Goal: Transaction & Acquisition: Purchase product/service

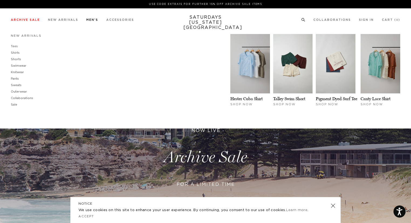
click at [94, 20] on link "Men's" at bounding box center [92, 19] width 12 height 3
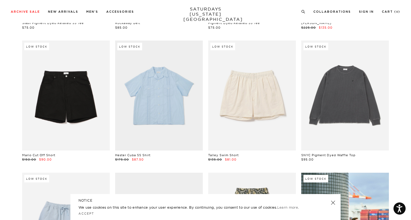
scroll to position [143, 0]
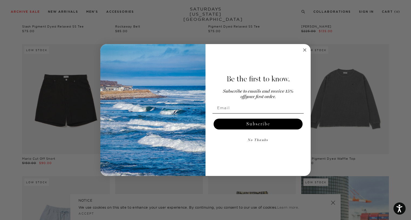
click at [303, 52] on circle "Close dialog" at bounding box center [305, 50] width 6 height 6
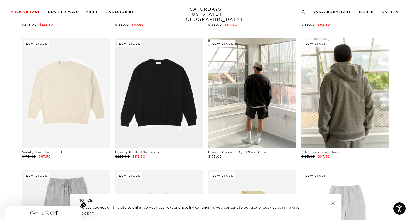
scroll to position [2787, 0]
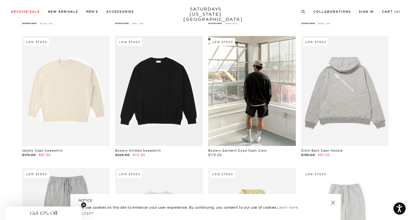
click at [309, 58] on link at bounding box center [345, 91] width 88 height 110
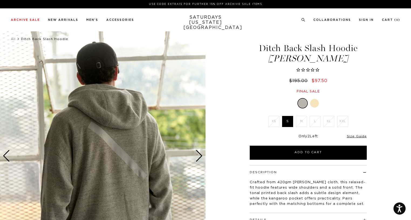
click at [314, 103] on div at bounding box center [314, 103] width 9 height 9
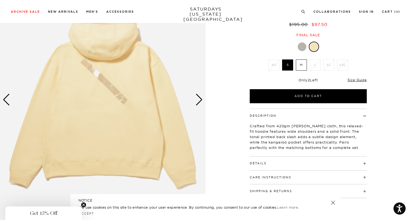
scroll to position [57, 0]
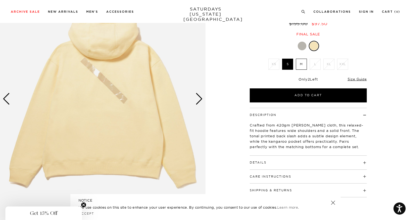
click at [200, 100] on div "Next slide" at bounding box center [199, 99] width 7 height 12
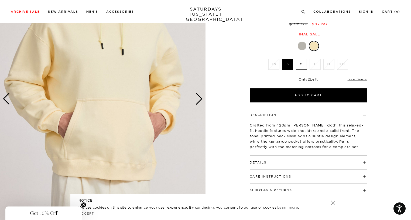
click at [200, 100] on div "Next slide" at bounding box center [199, 99] width 7 height 12
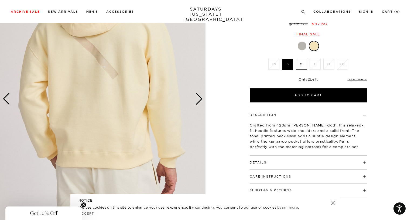
click at [200, 100] on div "Next slide" at bounding box center [199, 99] width 7 height 12
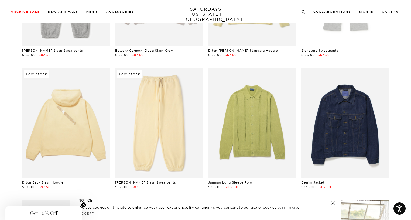
scroll to position [2944, 0]
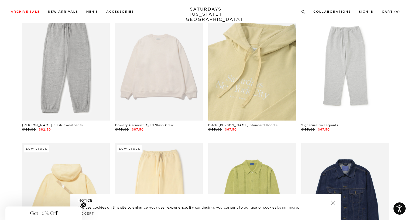
click at [270, 79] on link at bounding box center [252, 66] width 88 height 110
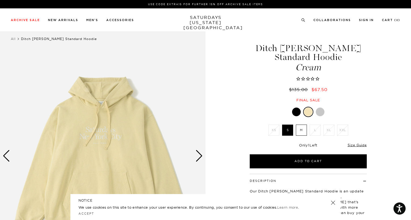
click at [295, 107] on div at bounding box center [296, 111] width 9 height 9
click at [319, 107] on div at bounding box center [320, 111] width 9 height 9
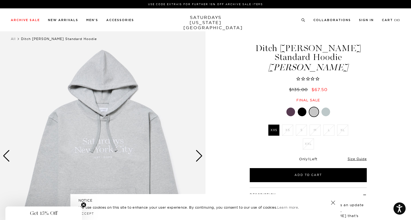
click at [290, 107] on div at bounding box center [291, 111] width 9 height 9
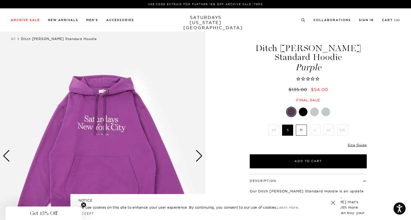
click at [326, 107] on div at bounding box center [326, 111] width 9 height 9
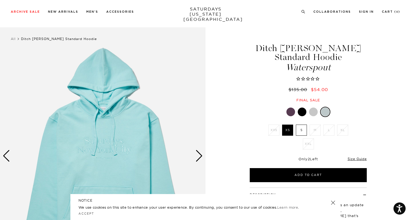
scroll to position [19, 0]
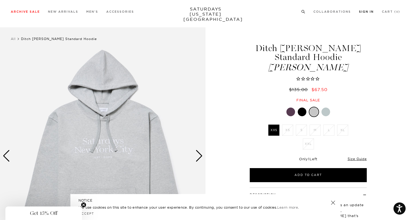
click at [363, 12] on link "Sign In" at bounding box center [366, 11] width 15 height 3
click at [192, 13] on link "SATURDAYS NEW YORK CITY" at bounding box center [206, 13] width 45 height 15
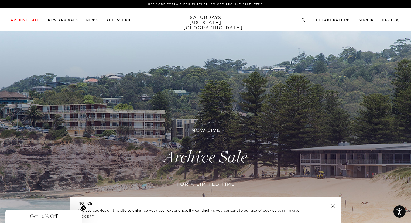
click at [202, 157] on link at bounding box center [205, 157] width 411 height 252
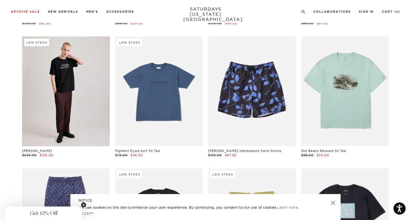
scroll to position [1337, 0]
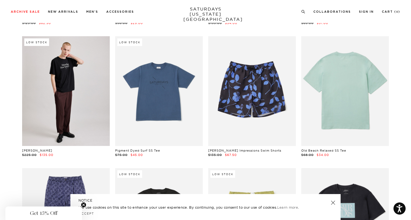
click at [379, 80] on link at bounding box center [345, 91] width 88 height 110
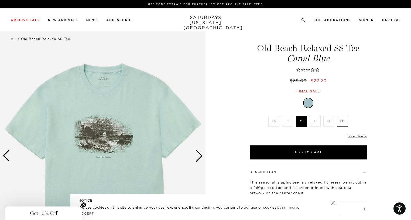
click at [203, 151] on img at bounding box center [103, 155] width 206 height 257
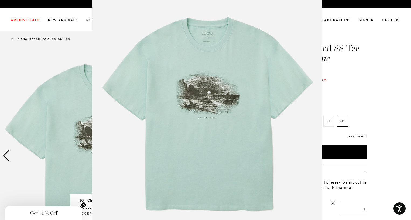
scroll to position [22, 0]
click at [370, 92] on figure at bounding box center [205, 110] width 411 height 220
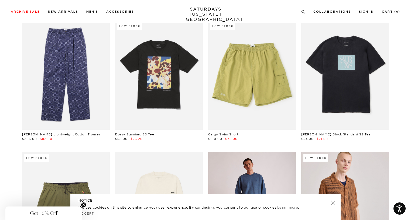
scroll to position [1485, 0]
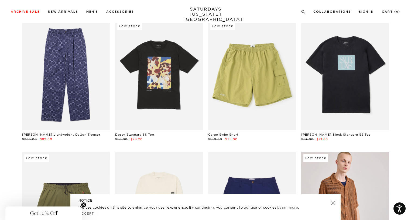
click at [341, 96] on link at bounding box center [345, 75] width 88 height 110
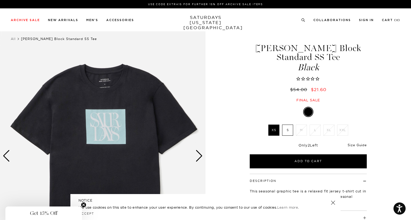
click at [351, 143] on link "Size Guide" at bounding box center [357, 145] width 19 height 4
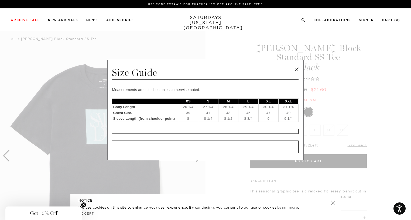
click at [303, 82] on div "Size Guide Measurements are in inches unless otherwise noted. XS S M L XL XXL B…" at bounding box center [205, 110] width 196 height 100
click at [296, 70] on link at bounding box center [297, 69] width 8 height 8
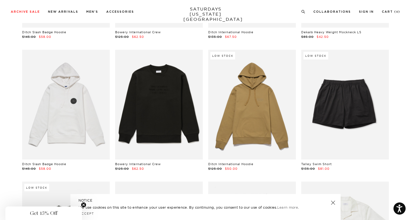
scroll to position [2115, 1]
click at [196, 14] on link "SATURDAYS [US_STATE][GEOGRAPHIC_DATA]" at bounding box center [206, 13] width 45 height 15
